Goal: Feedback & Contribution: Leave review/rating

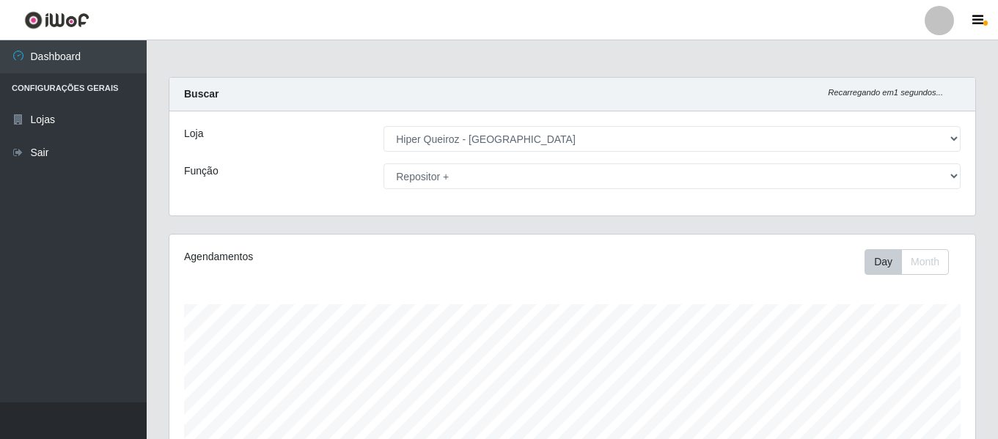
select select "497"
select select "82"
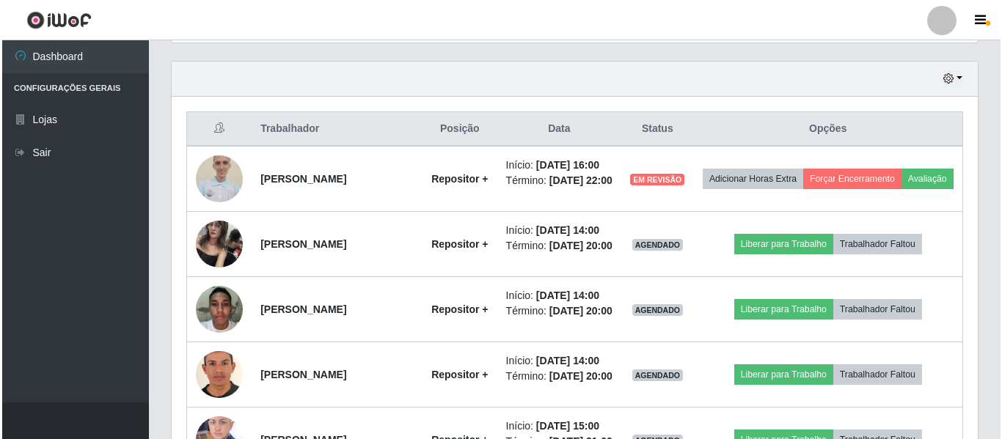
scroll to position [304, 806]
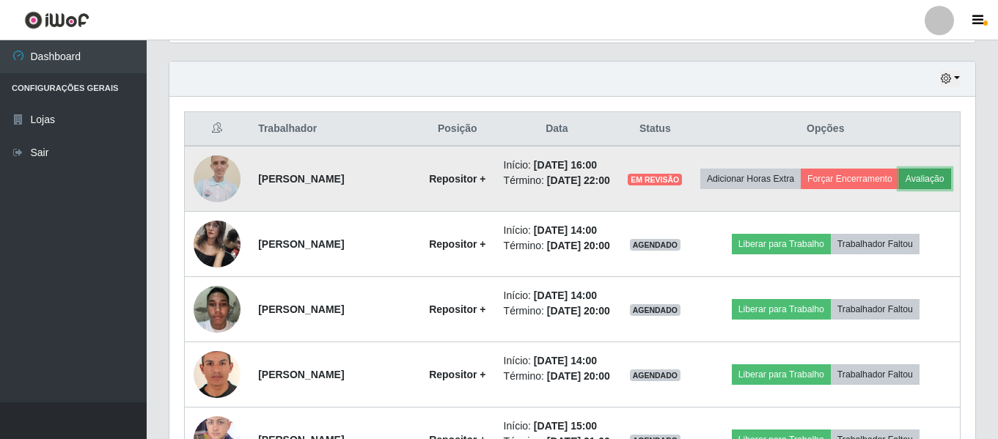
click at [899, 189] on button "Avaliação" at bounding box center [925, 179] width 52 height 21
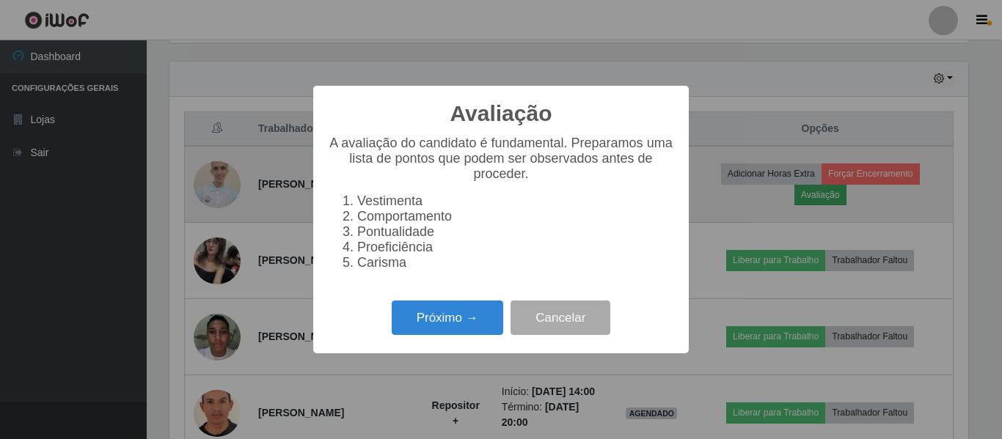
scroll to position [304, 799]
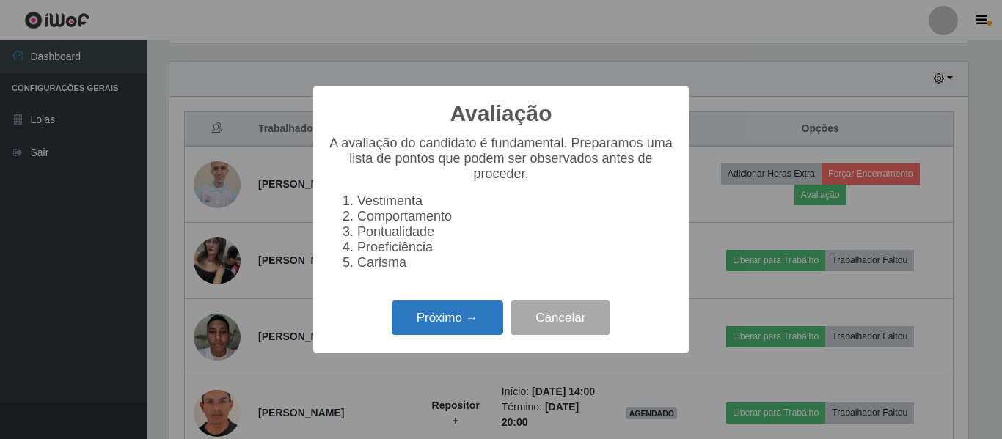
click at [448, 335] on button "Próximo →" at bounding box center [447, 318] width 111 height 34
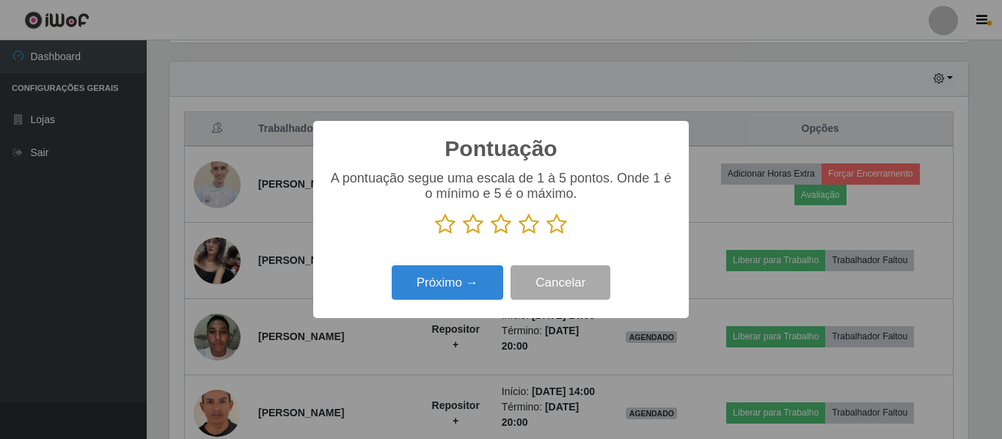
click at [560, 229] on icon at bounding box center [556, 224] width 21 height 22
click at [546, 235] on input "radio" at bounding box center [546, 235] width 0 height 0
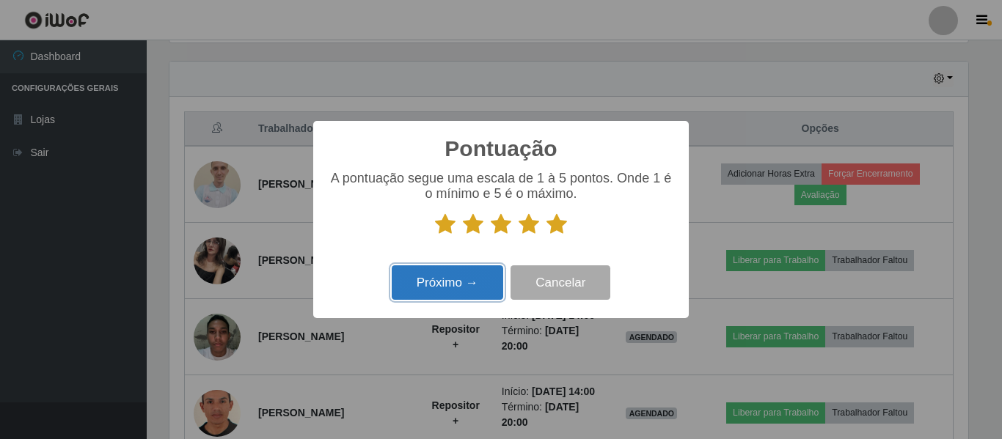
click at [485, 284] on button "Próximo →" at bounding box center [447, 283] width 111 height 34
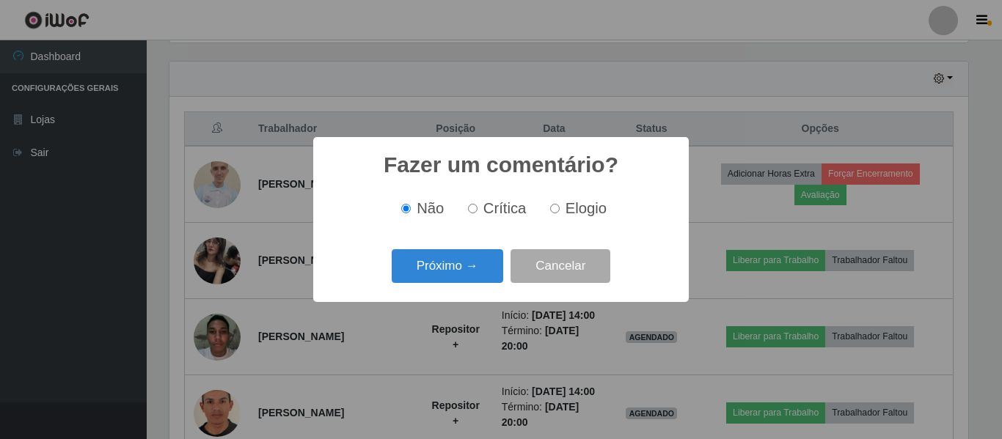
click at [560, 215] on label "Elogio" at bounding box center [575, 208] width 62 height 17
click at [560, 213] on input "Elogio" at bounding box center [555, 209] width 10 height 10
radio input "true"
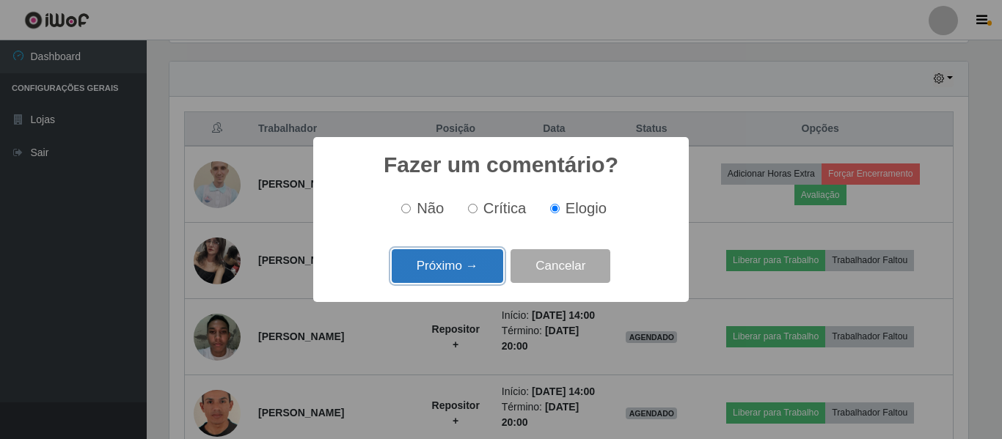
click at [456, 265] on button "Próximo →" at bounding box center [447, 266] width 111 height 34
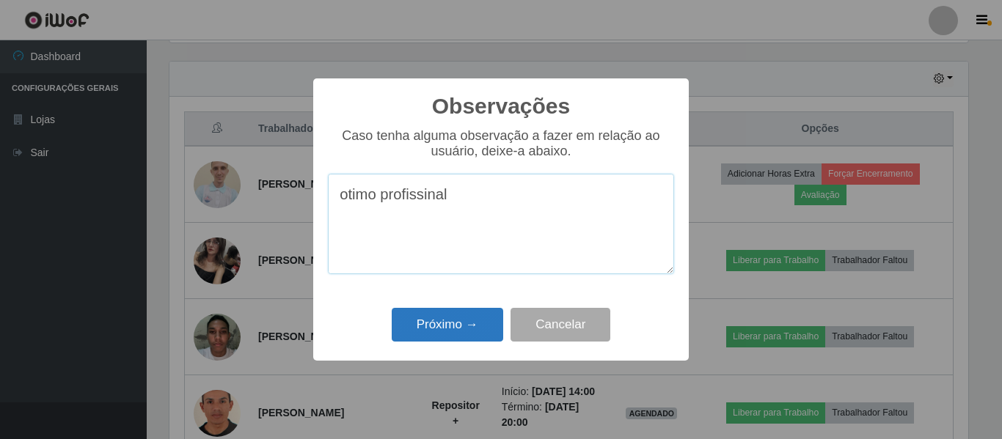
type textarea "otimo profissinal"
click at [446, 335] on button "Próximo →" at bounding box center [447, 325] width 111 height 34
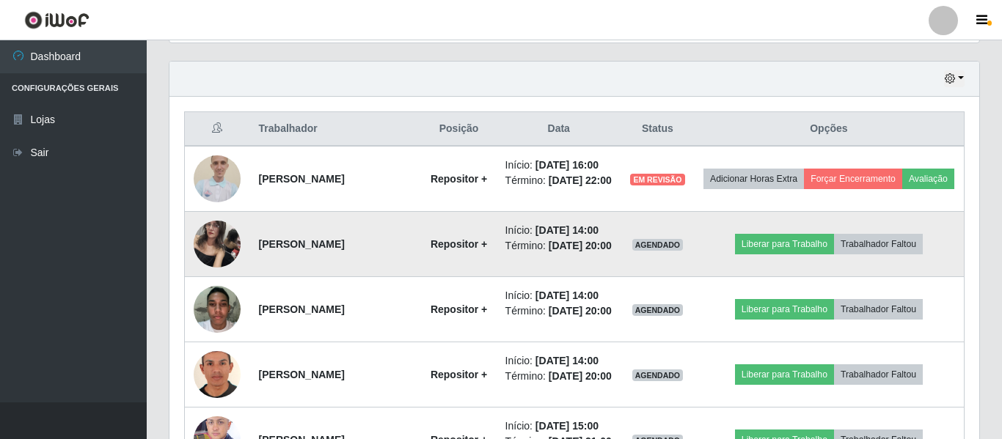
scroll to position [304, 806]
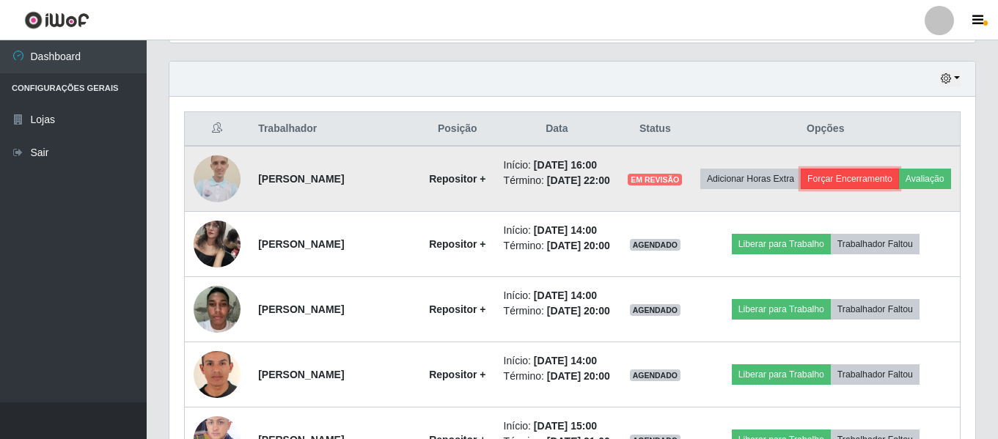
click at [841, 173] on button "Forçar Encerramento" at bounding box center [850, 179] width 98 height 21
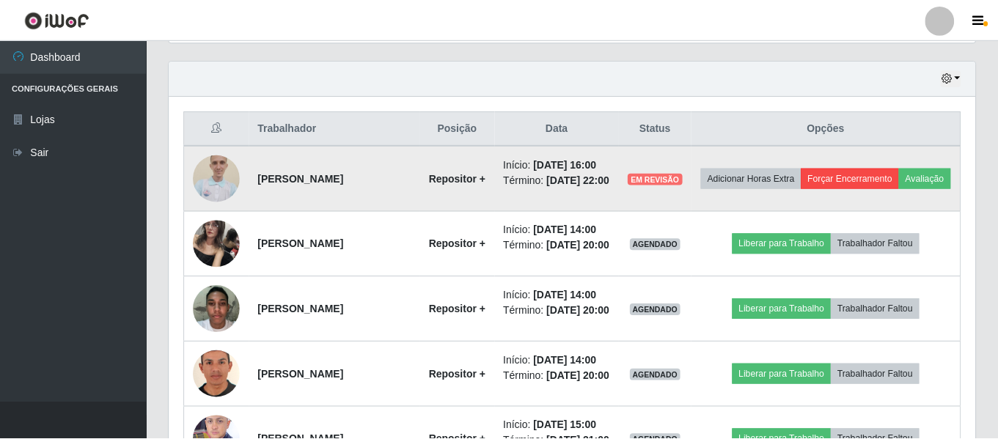
scroll to position [304, 799]
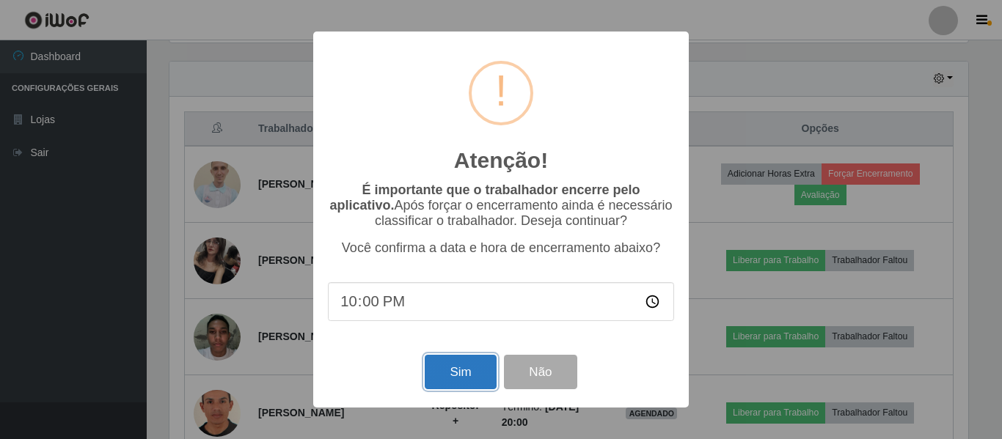
click at [483, 365] on button "Sim" at bounding box center [460, 372] width 71 height 34
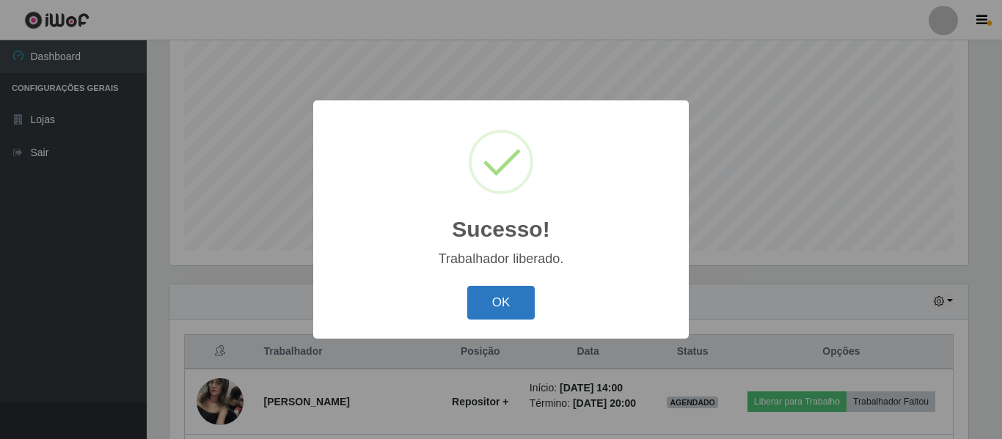
drag, startPoint x: 491, startPoint y: 277, endPoint x: 490, endPoint y: 296, distance: 19.1
click at [491, 277] on div "Sucesso! × Trabalhador liberado. OK Cancel" at bounding box center [501, 219] width 376 height 238
click at [490, 314] on button "OK" at bounding box center [501, 303] width 68 height 34
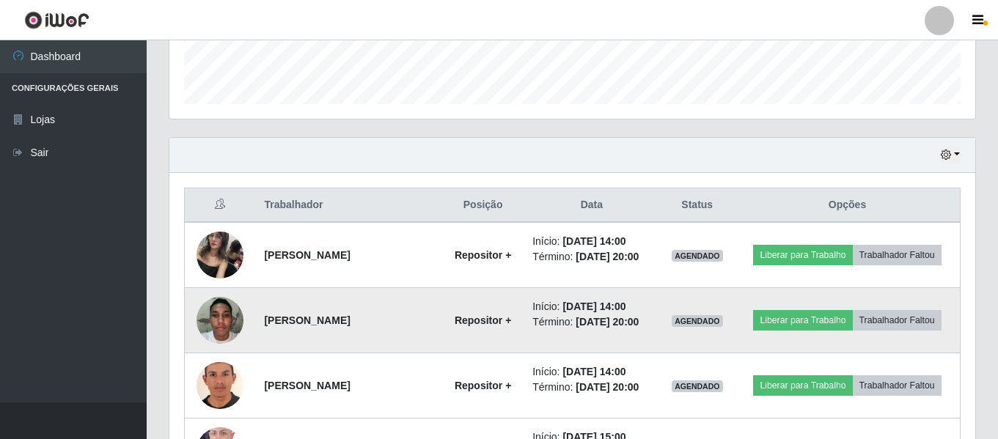
scroll to position [494, 0]
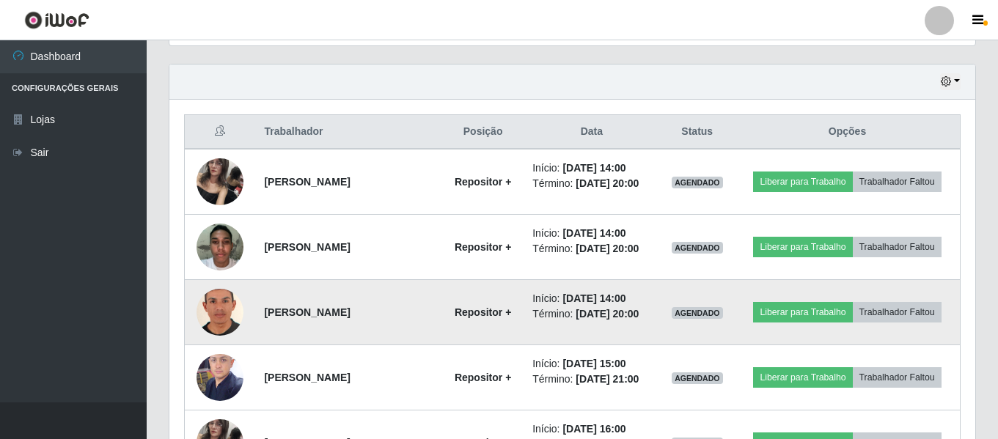
click at [205, 327] on img at bounding box center [220, 313] width 47 height 68
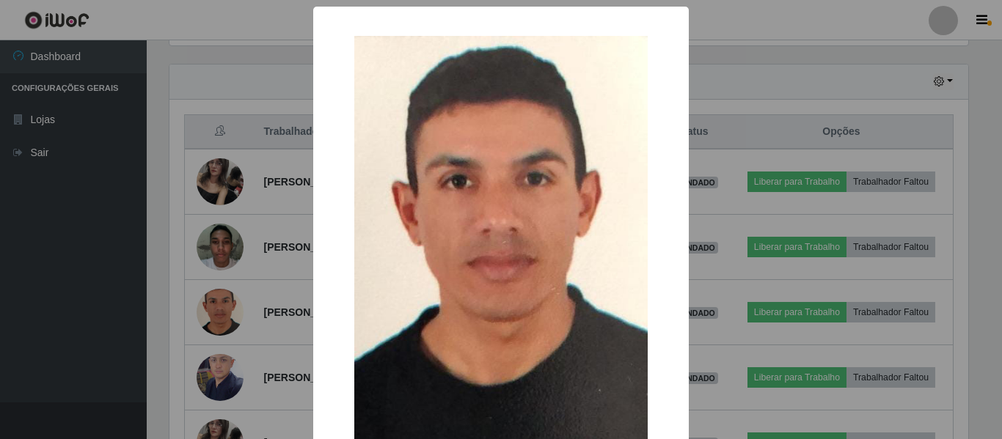
click at [0, 266] on div "× OK Cancel" at bounding box center [501, 219] width 1002 height 439
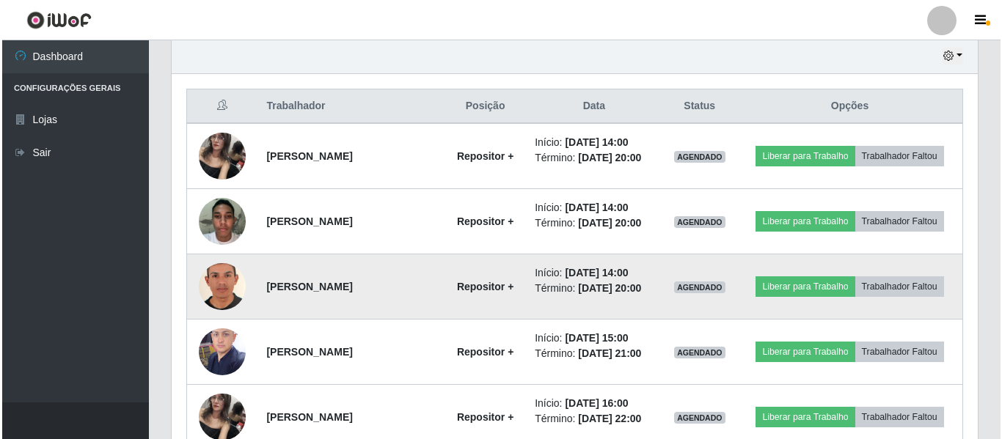
scroll to position [494, 0]
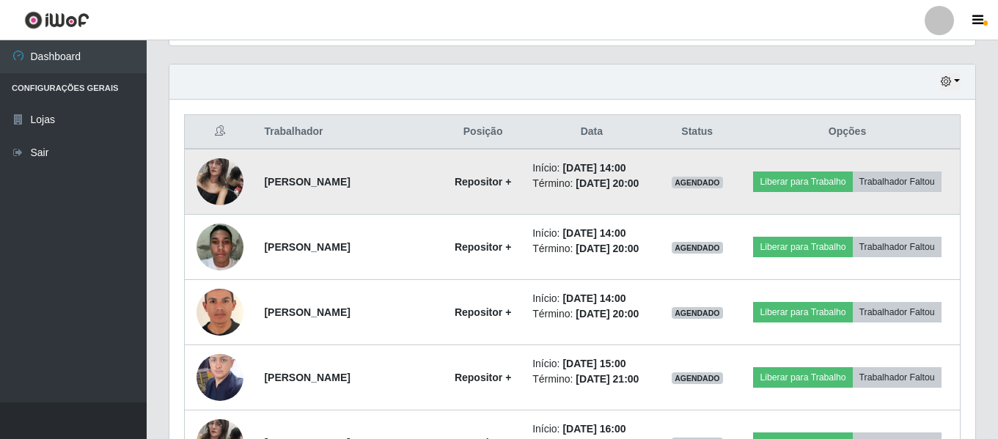
click at [219, 161] on img at bounding box center [220, 181] width 47 height 62
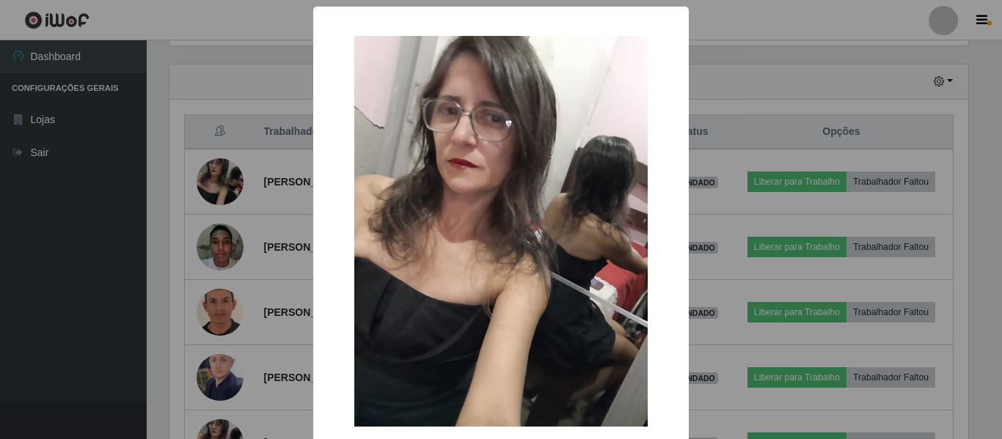
click at [149, 198] on div "× OK Cancel" at bounding box center [501, 219] width 1002 height 439
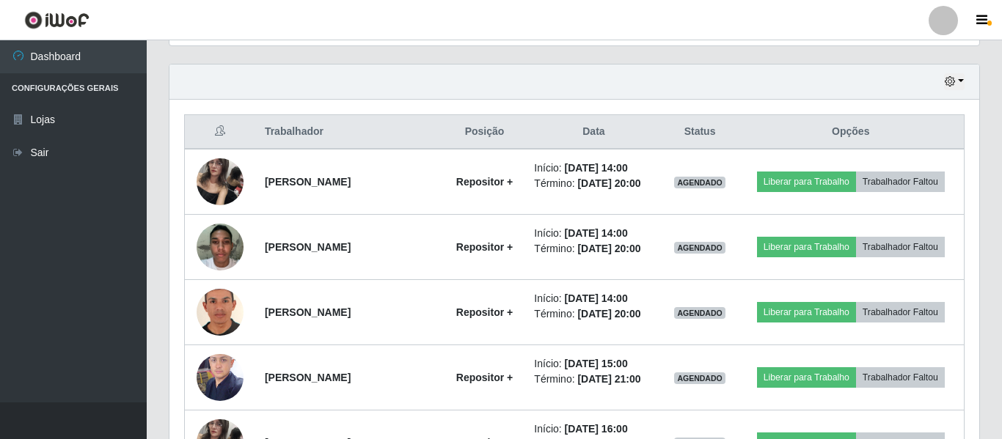
scroll to position [304, 806]
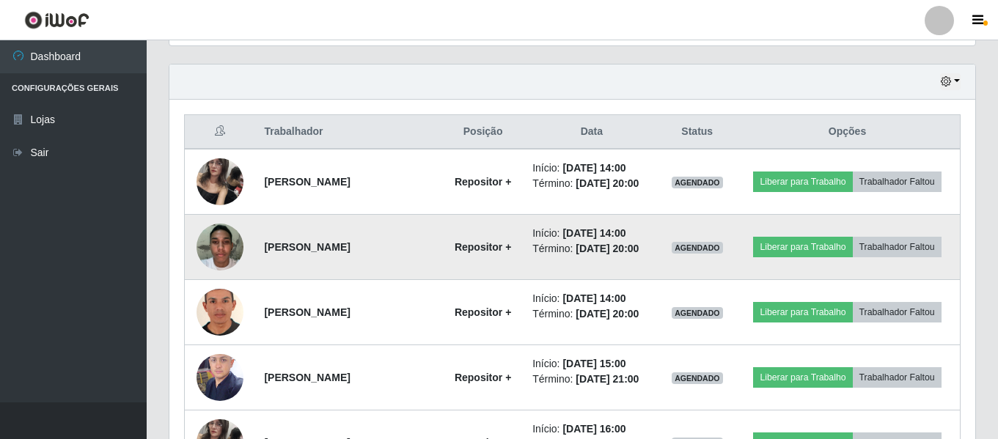
click at [222, 228] on img at bounding box center [220, 247] width 47 height 62
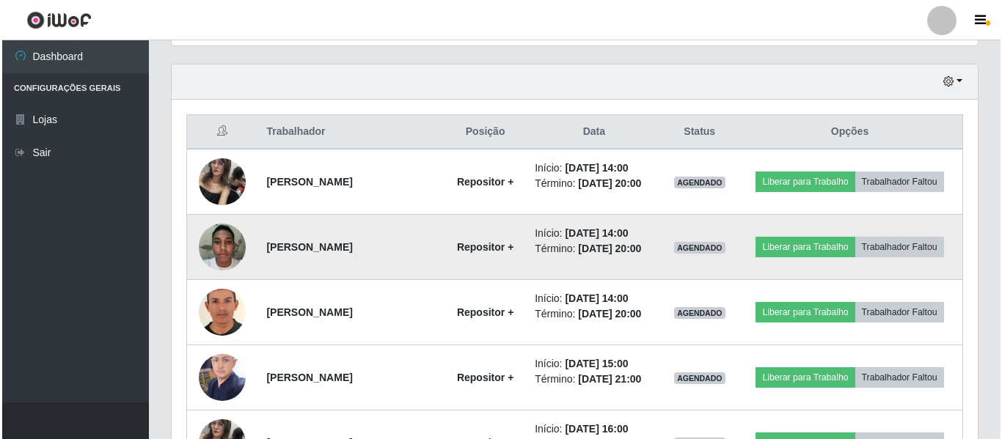
scroll to position [0, 0]
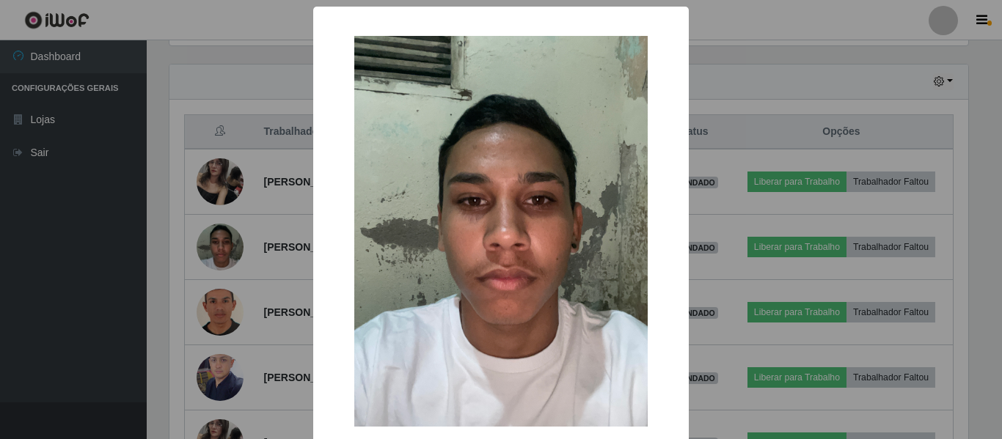
click at [723, 83] on div "× OK Cancel" at bounding box center [501, 219] width 1002 height 439
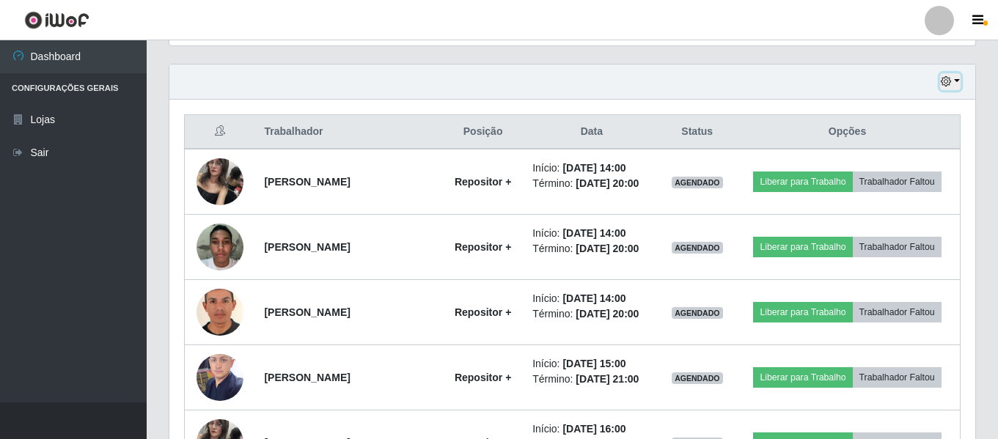
click at [948, 81] on icon "button" at bounding box center [946, 81] width 10 height 10
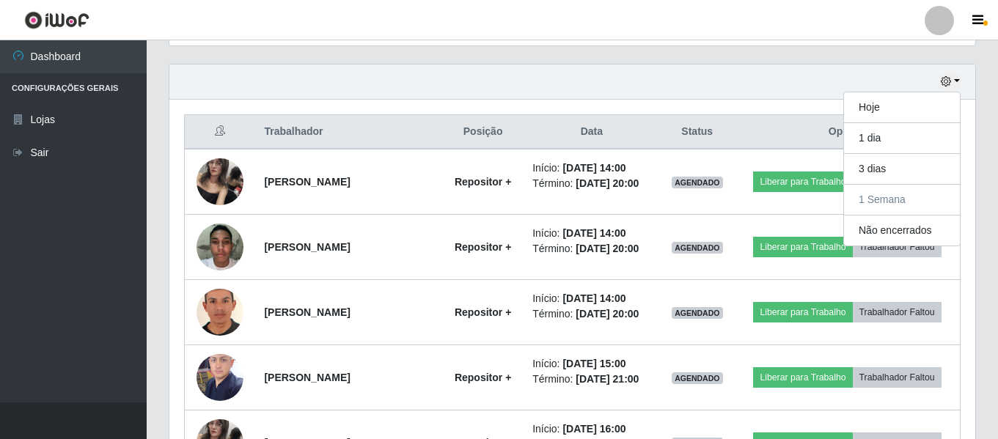
click at [642, 72] on div "Hoje 1 dia 3 dias 1 Semana Não encerrados" at bounding box center [572, 82] width 806 height 35
